Goal: Navigation & Orientation: Go to known website

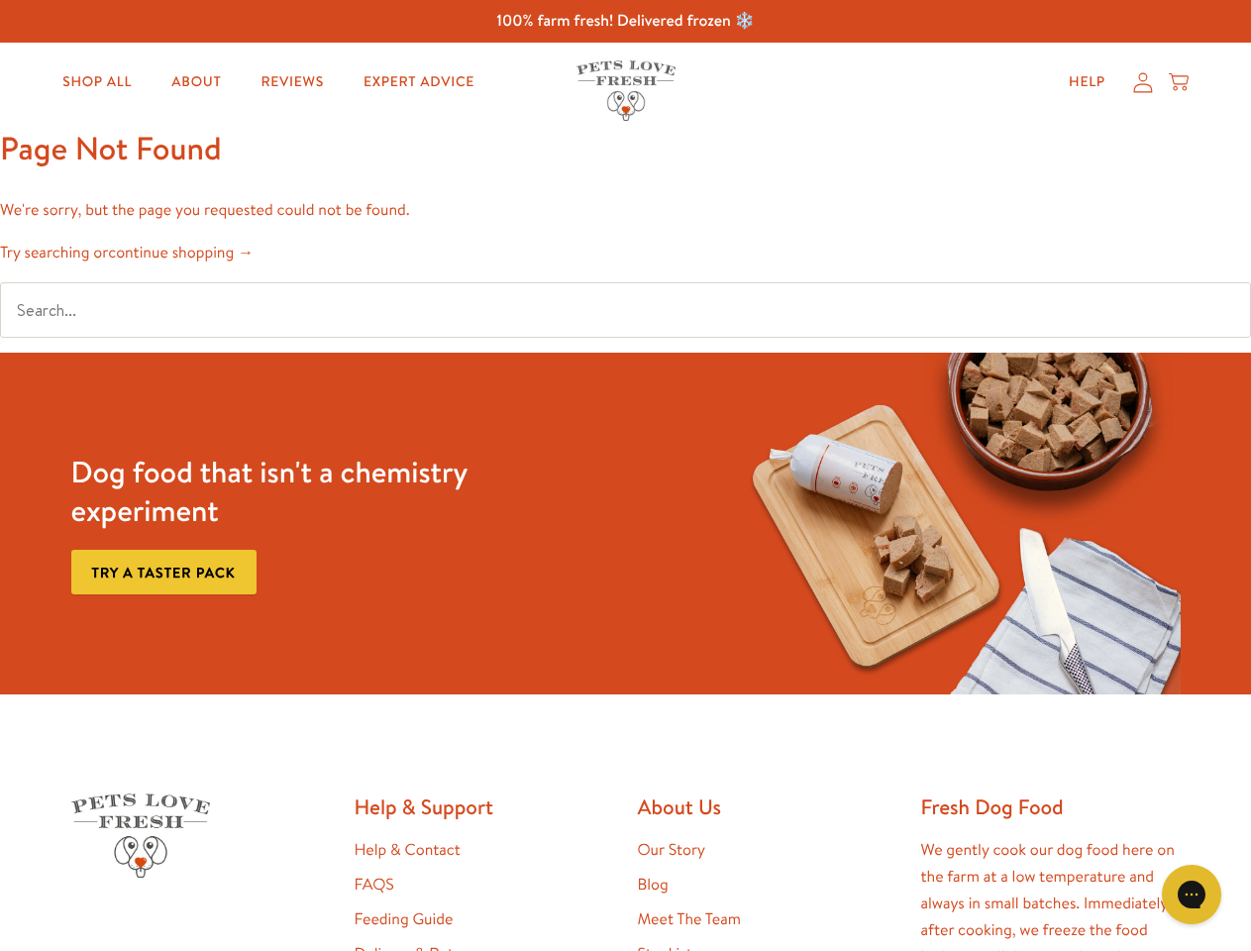
click at [625, 475] on div "Dog food that isn't a chemistry experiment Try a taster pack" at bounding box center [625, 524] width 1125 height 342
click at [1191, 894] on icon "Gorgias live chat" at bounding box center [1190, 893] width 19 height 19
